Goal: Find specific page/section: Find specific page/section

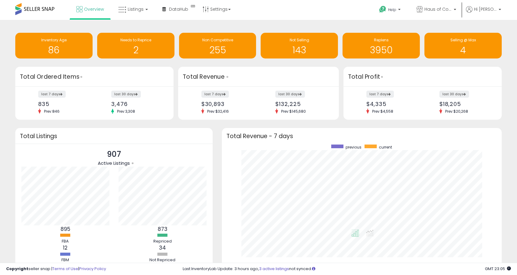
scroll to position [305696, 305544]
click at [131, 10] on span "Listings" at bounding box center [136, 9] width 16 height 6
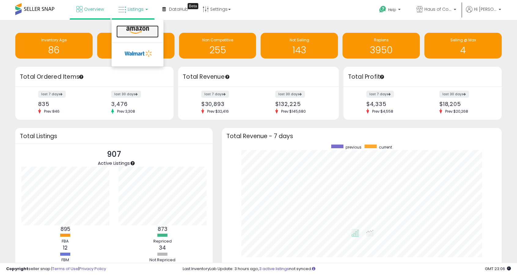
click at [143, 31] on icon at bounding box center [137, 30] width 27 height 8
